Goal: Information Seeking & Learning: Learn about a topic

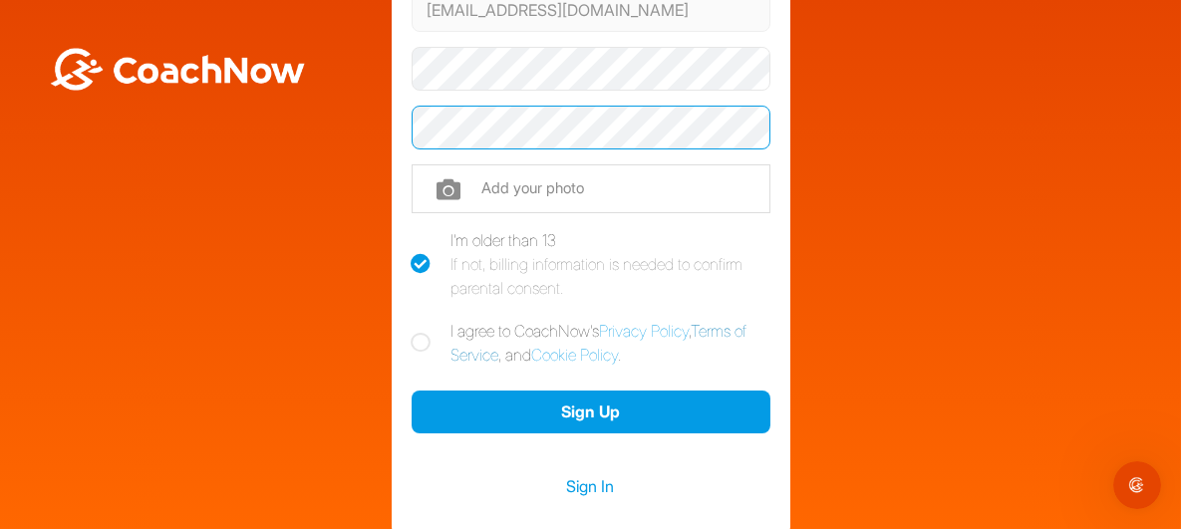
scroll to position [298, 0]
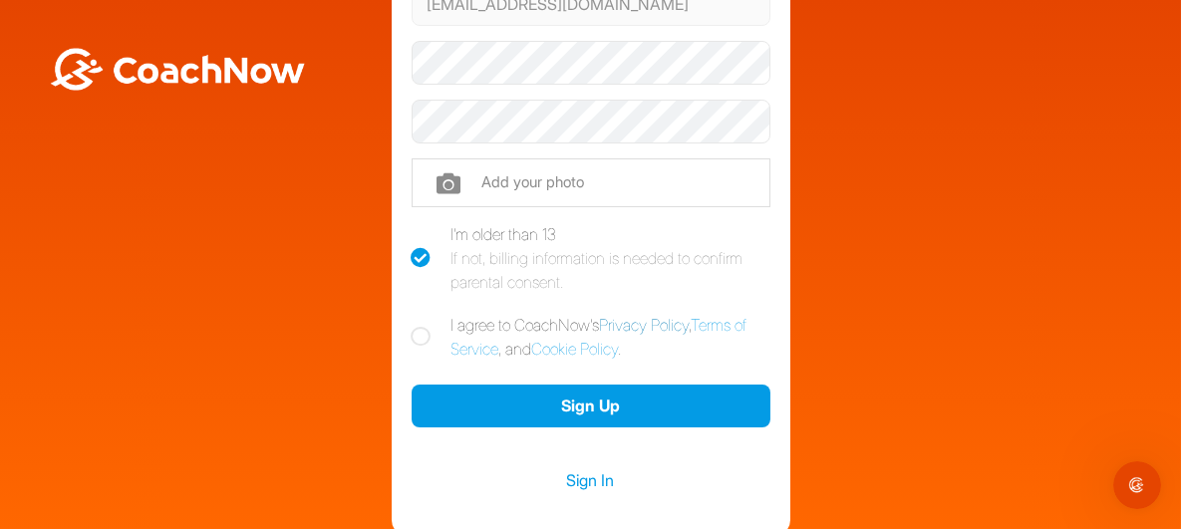
click at [677, 321] on link "Privacy Policy" at bounding box center [645, 325] width 90 height 20
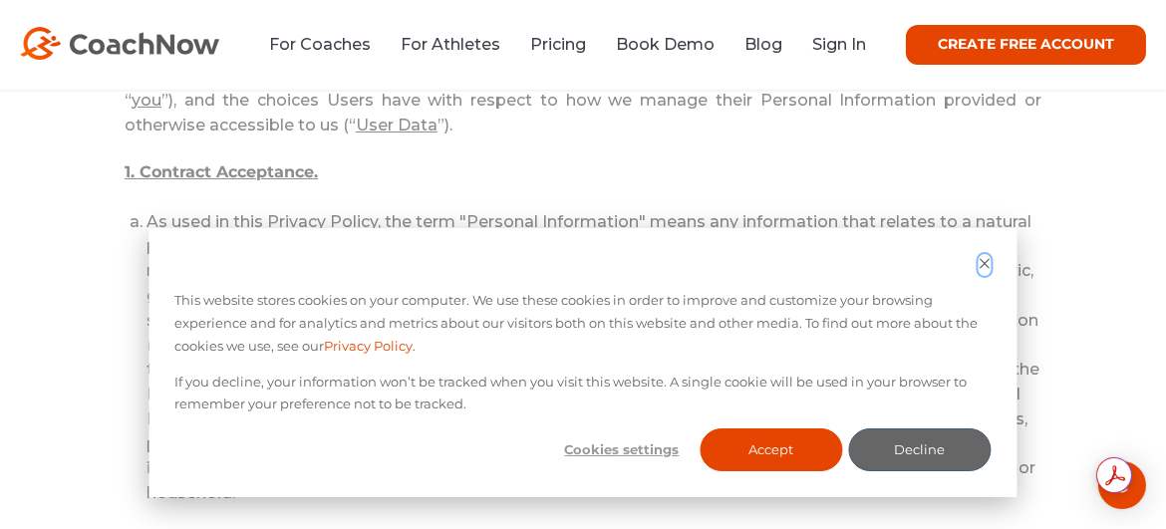
click at [987, 259] on icon "Dismiss cookie banner" at bounding box center [984, 263] width 10 height 10
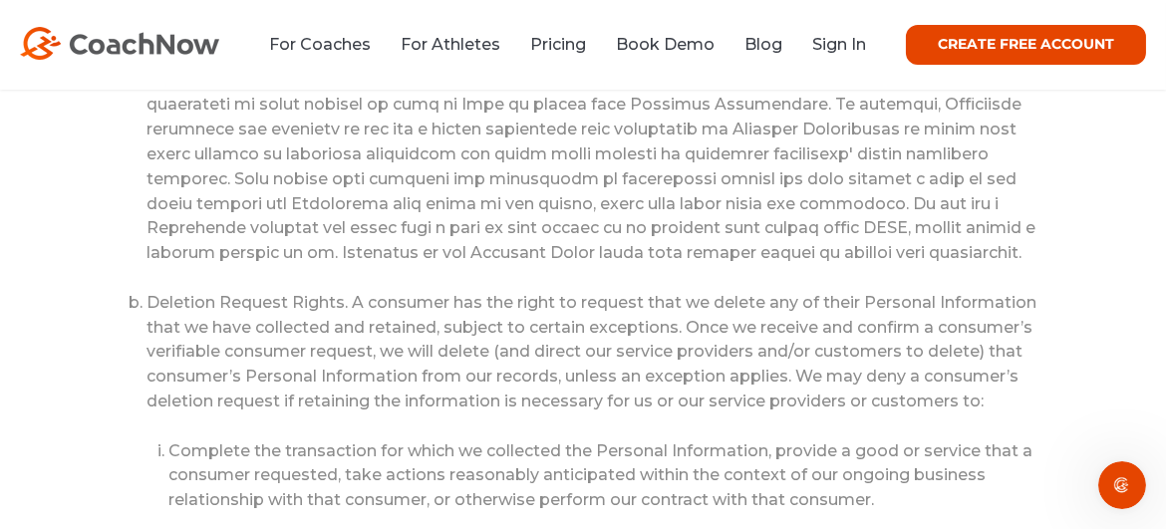
scroll to position [12255, 0]
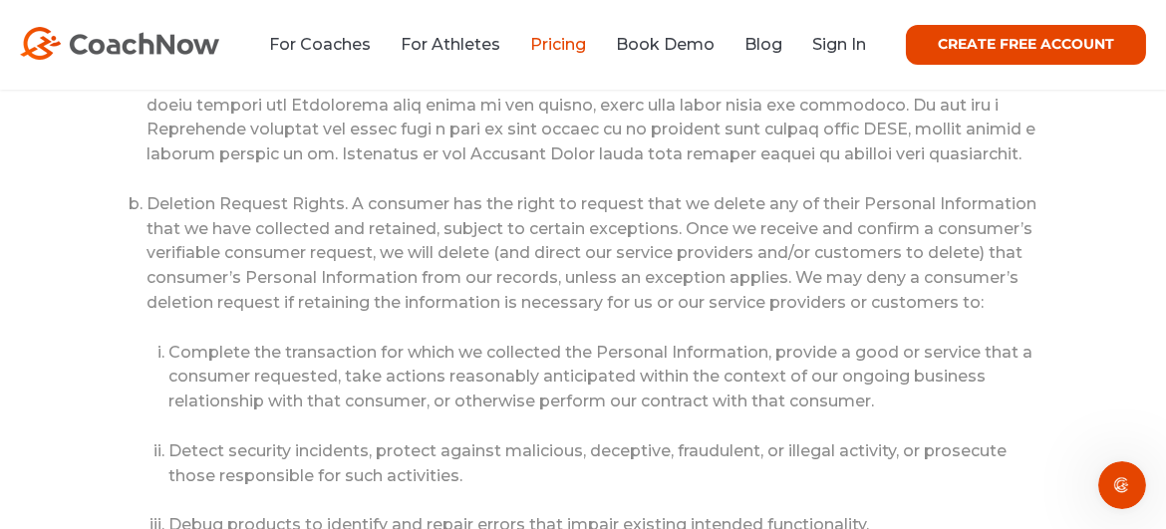
click at [572, 45] on link "Pricing" at bounding box center [558, 44] width 56 height 19
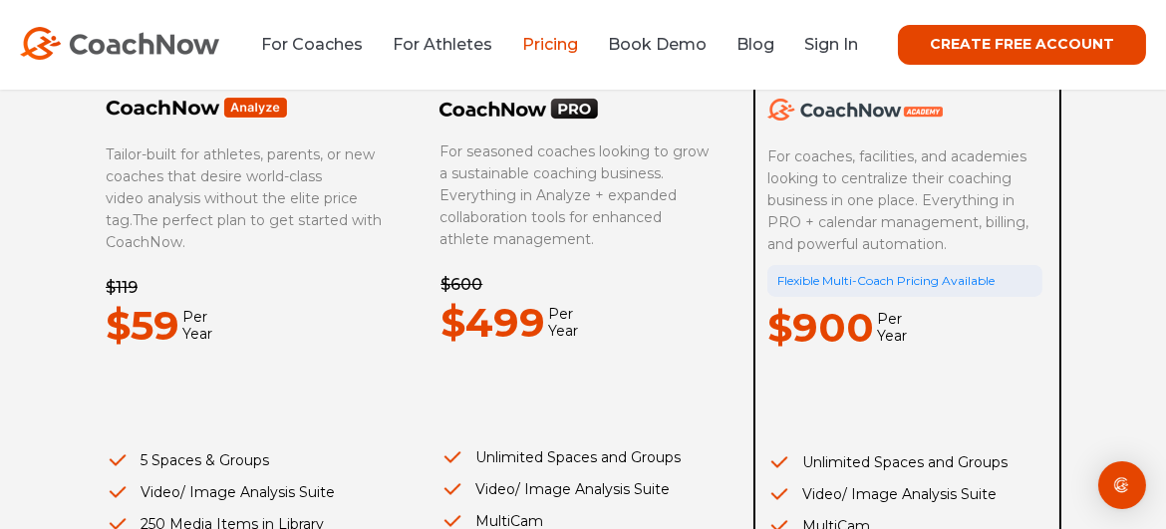
scroll to position [298, 0]
